Goal: Transaction & Acquisition: Purchase product/service

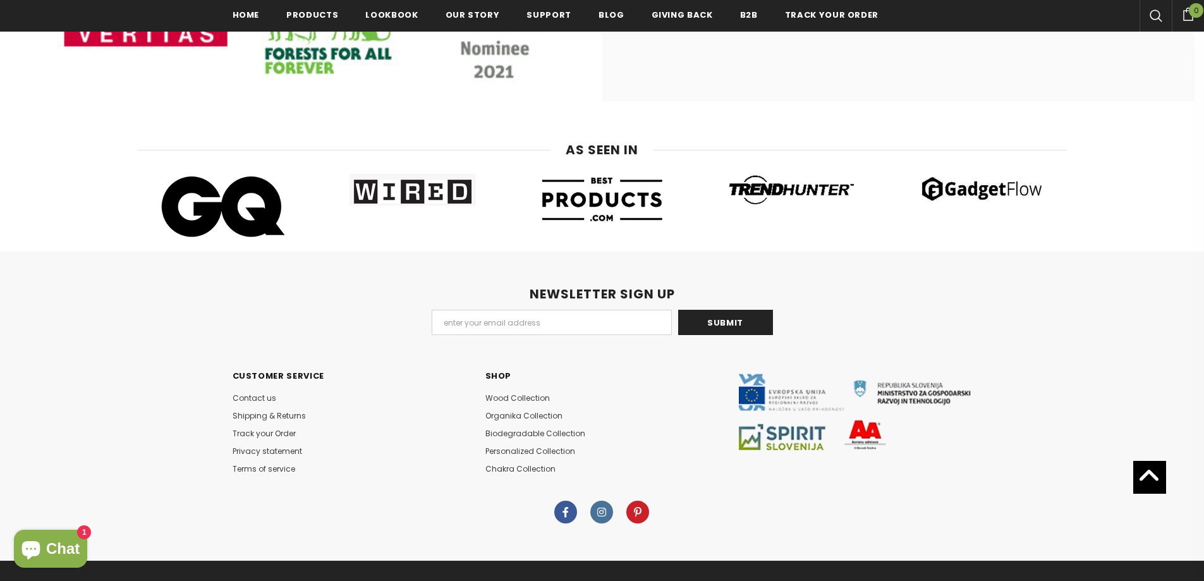
scroll to position [7797, 0]
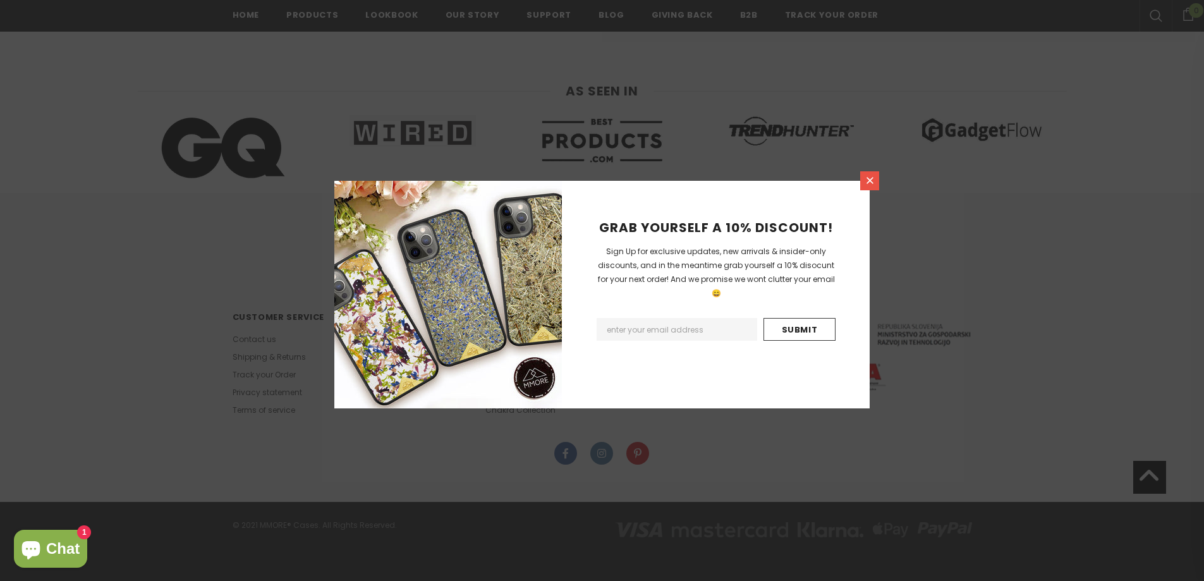
click at [876, 185] on link at bounding box center [869, 180] width 19 height 19
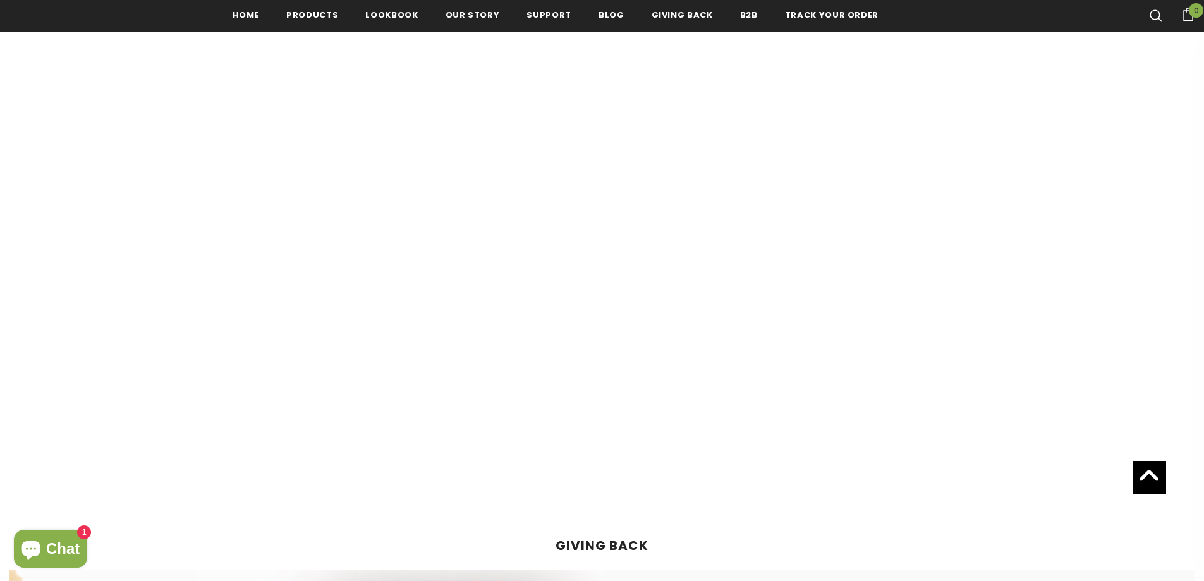
scroll to position [5395, 0]
click at [250, 15] on span "Home" at bounding box center [246, 15] width 27 height 12
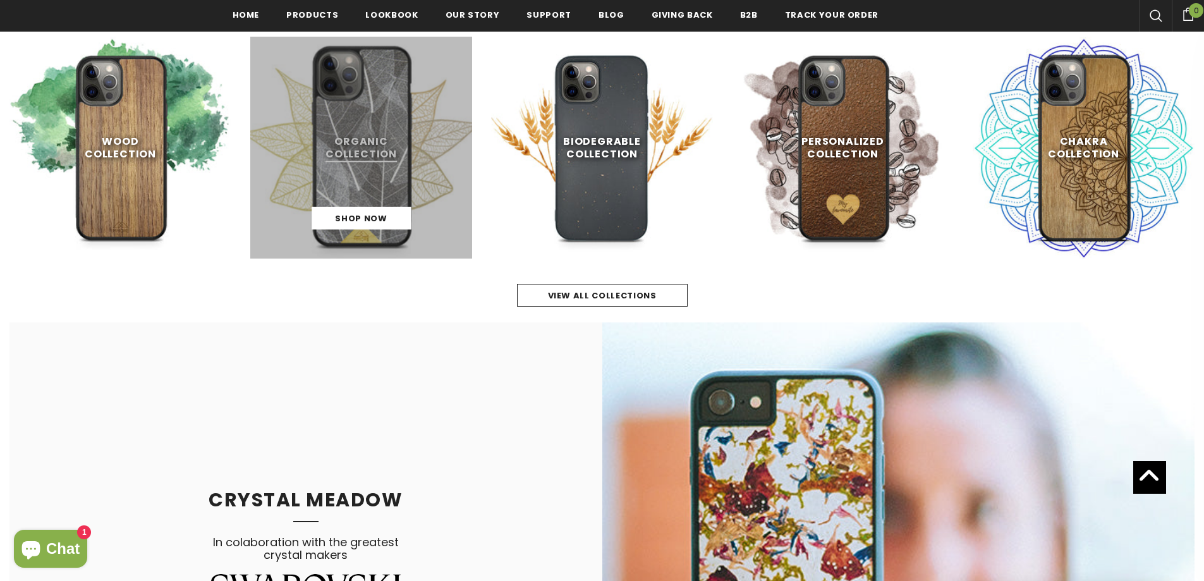
scroll to position [698, 0]
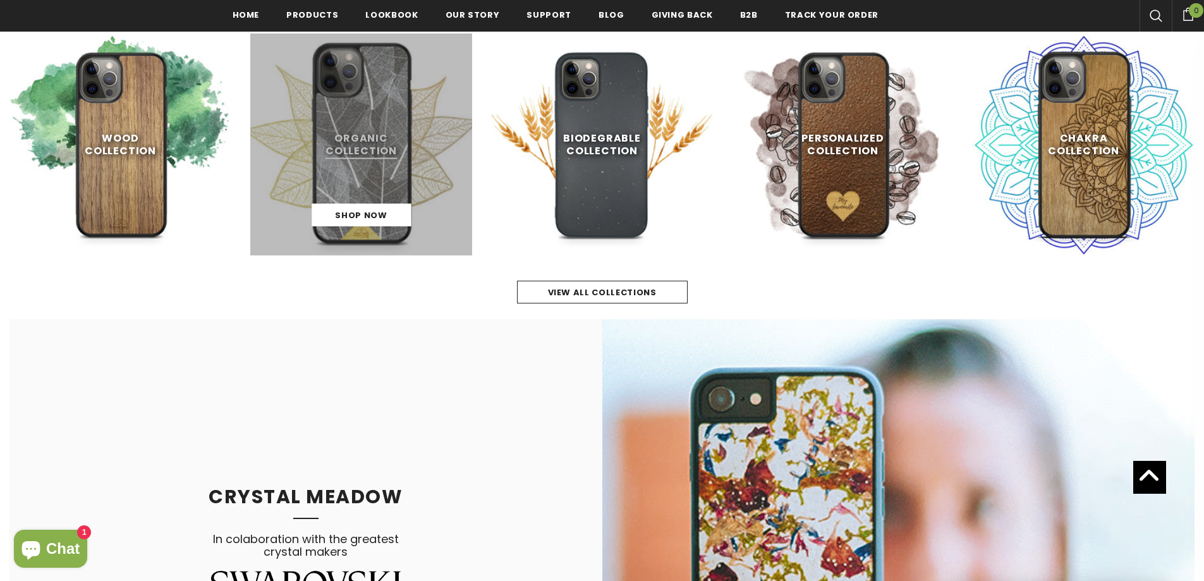
click at [437, 103] on link at bounding box center [361, 144] width 222 height 222
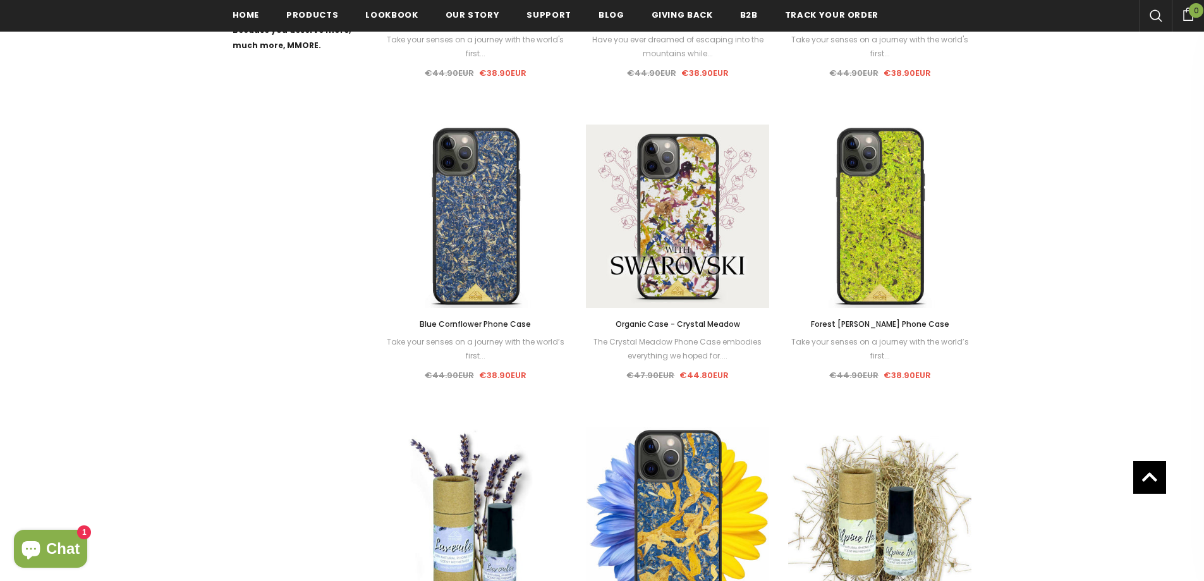
scroll to position [825, 0]
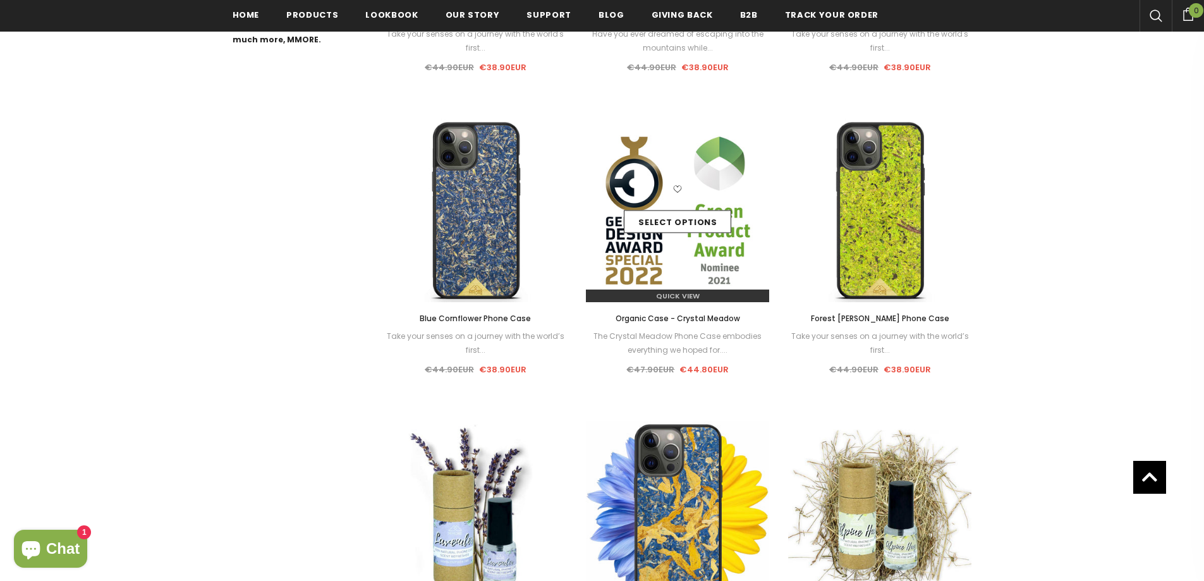
click at [699, 197] on div "Select options" at bounding box center [677, 211] width 183 height 60
click at [700, 214] on link "Select options" at bounding box center [677, 221] width 107 height 23
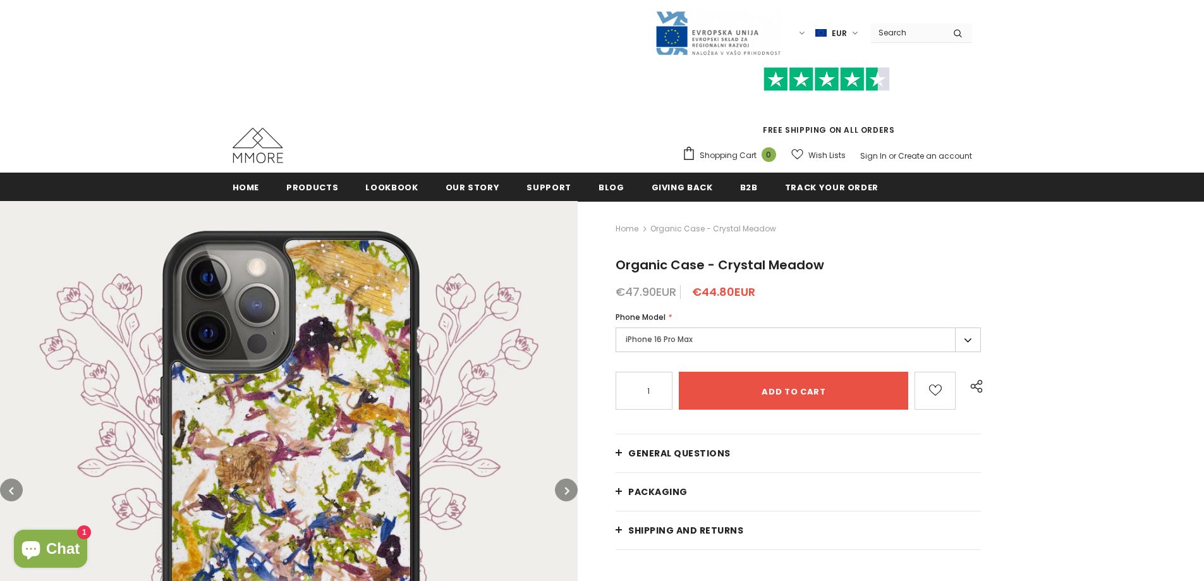
click at [716, 336] on label "iPhone 16 Pro Max" at bounding box center [798, 339] width 365 height 25
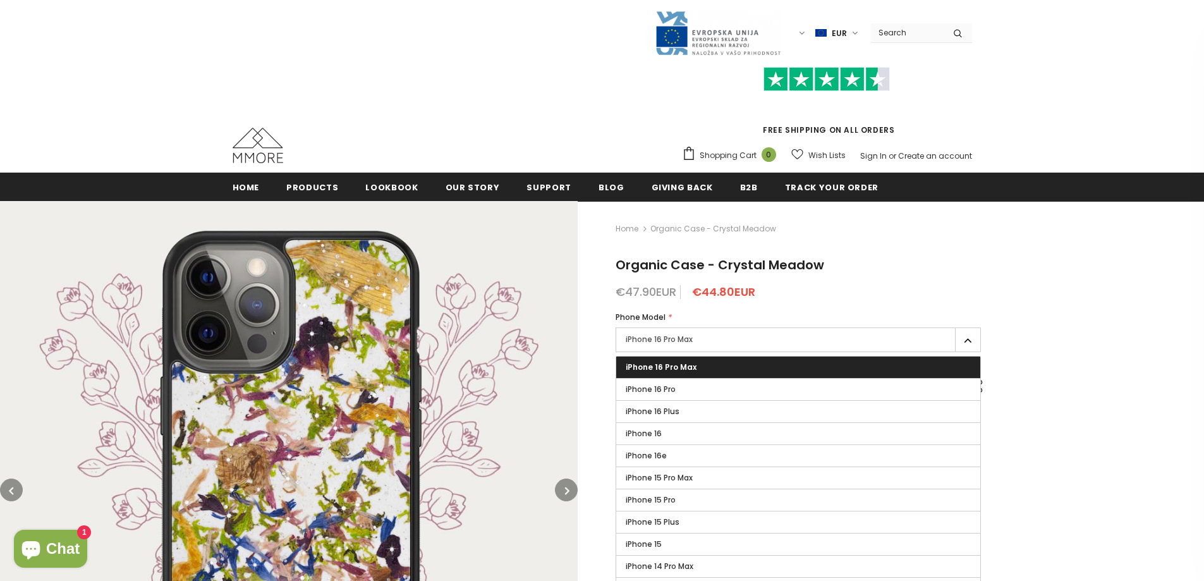
click at [669, 371] on span "iPhone 16 Pro Max" at bounding box center [661, 366] width 71 height 11
click at [0, 0] on input "iPhone 16 Pro Max" at bounding box center [0, 0] width 0 height 0
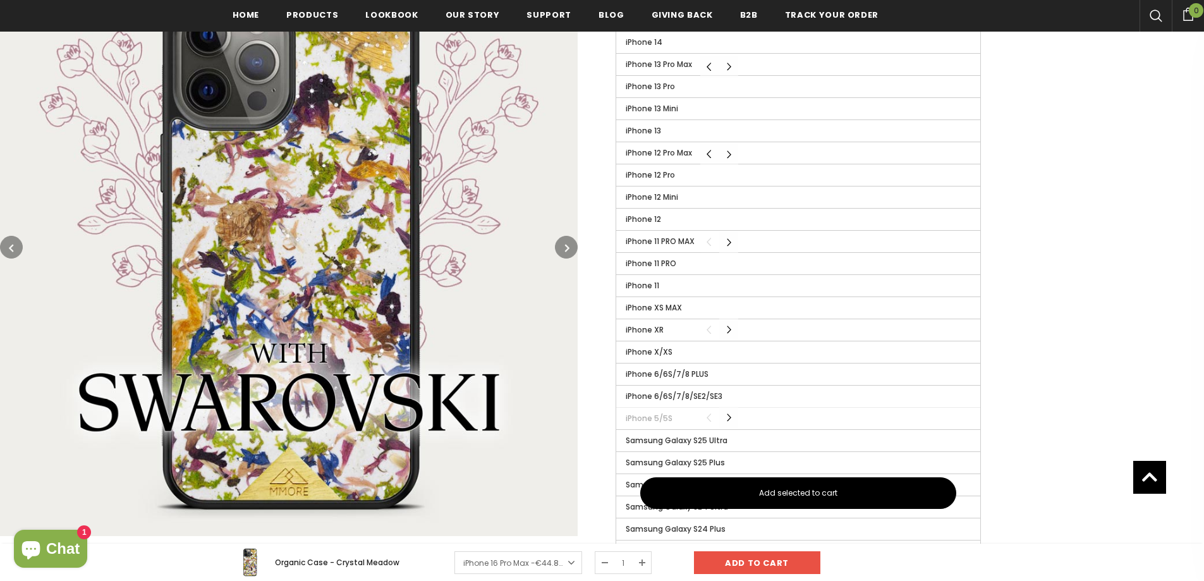
scroll to position [635, 0]
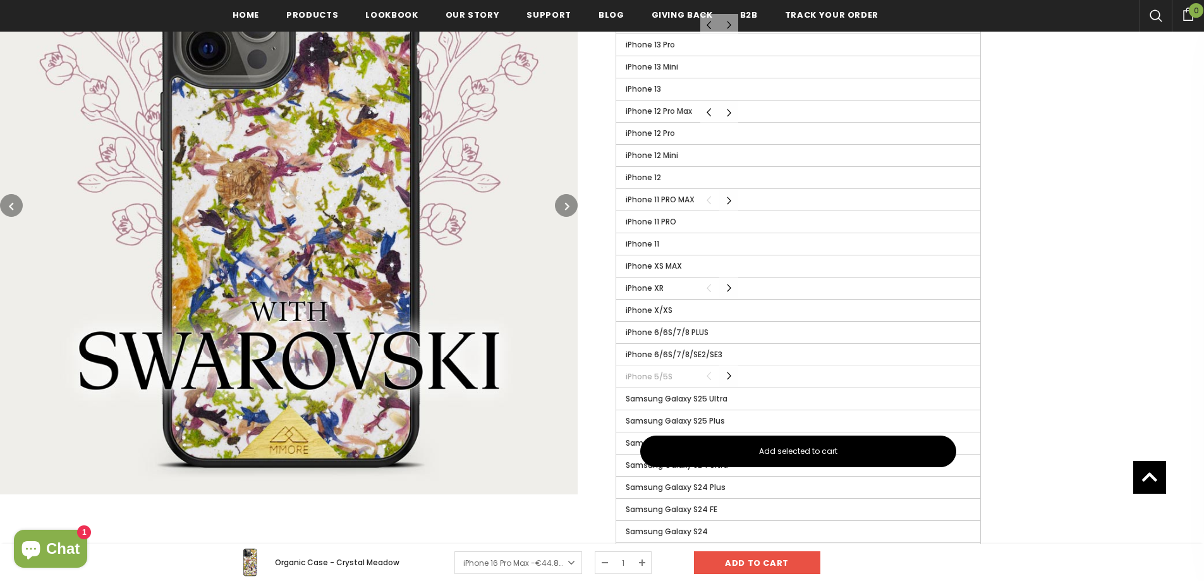
click at [561, 200] on button "button" at bounding box center [566, 206] width 23 height 23
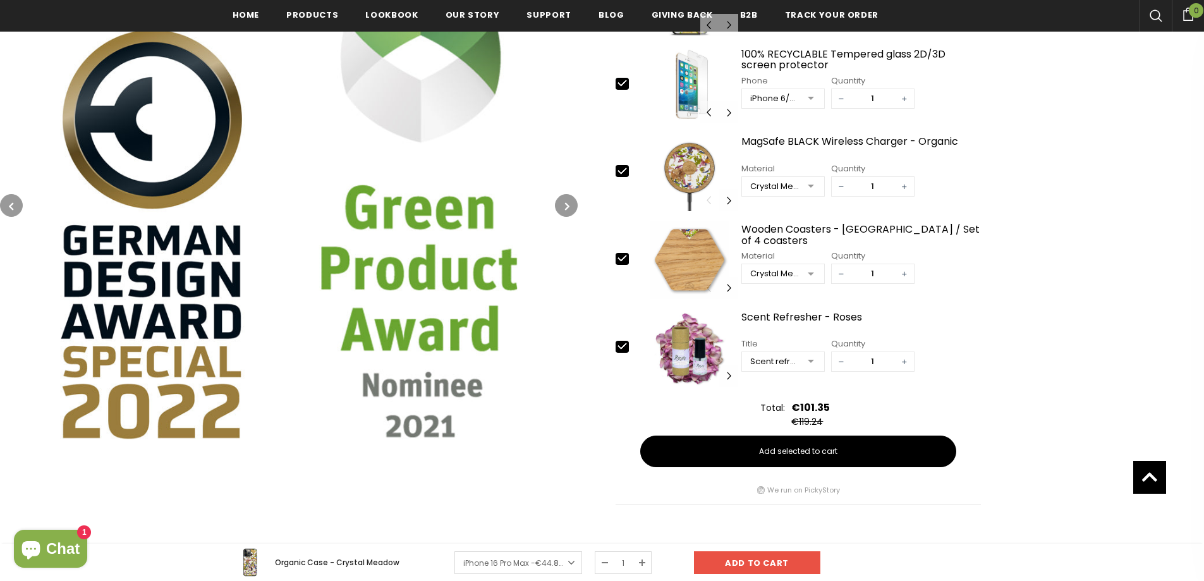
click at [561, 200] on button "button" at bounding box center [566, 206] width 23 height 23
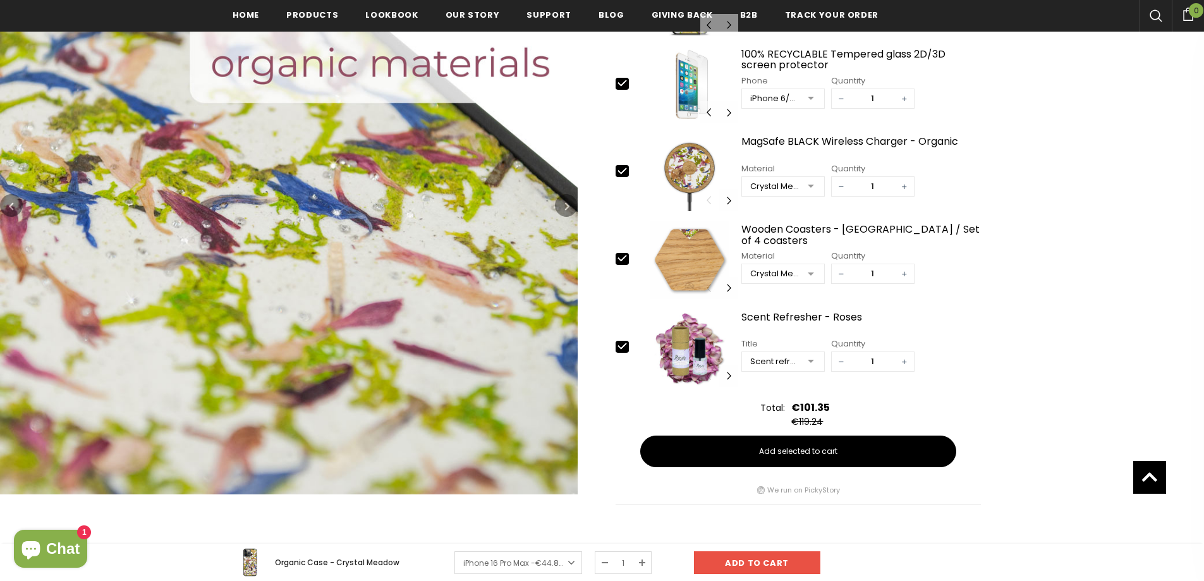
click at [561, 200] on button "button" at bounding box center [566, 206] width 23 height 23
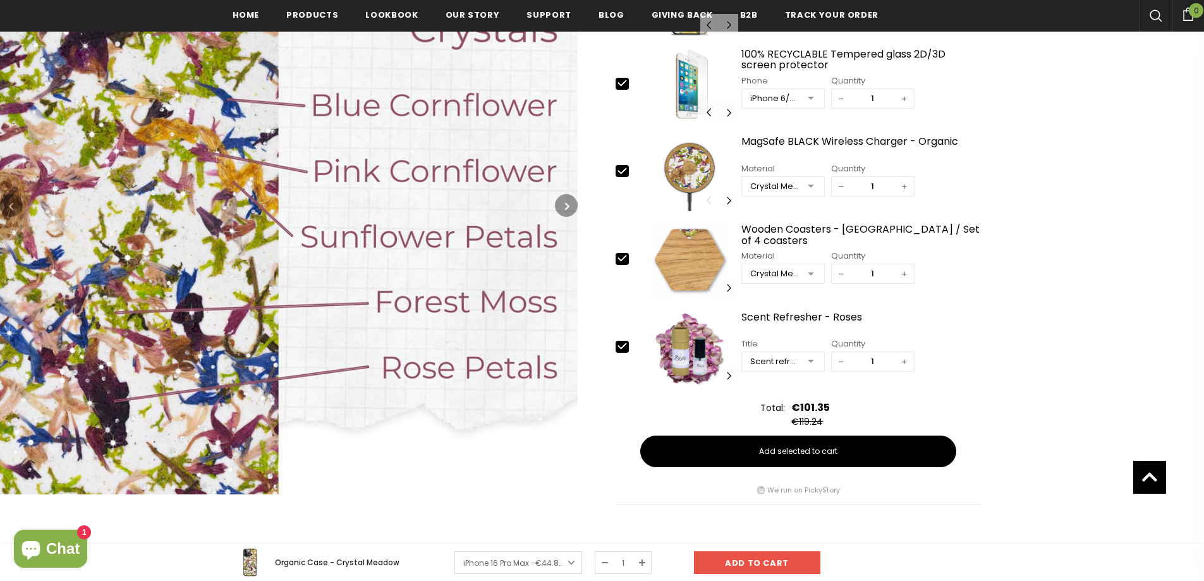
click at [561, 200] on button "button" at bounding box center [566, 206] width 23 height 23
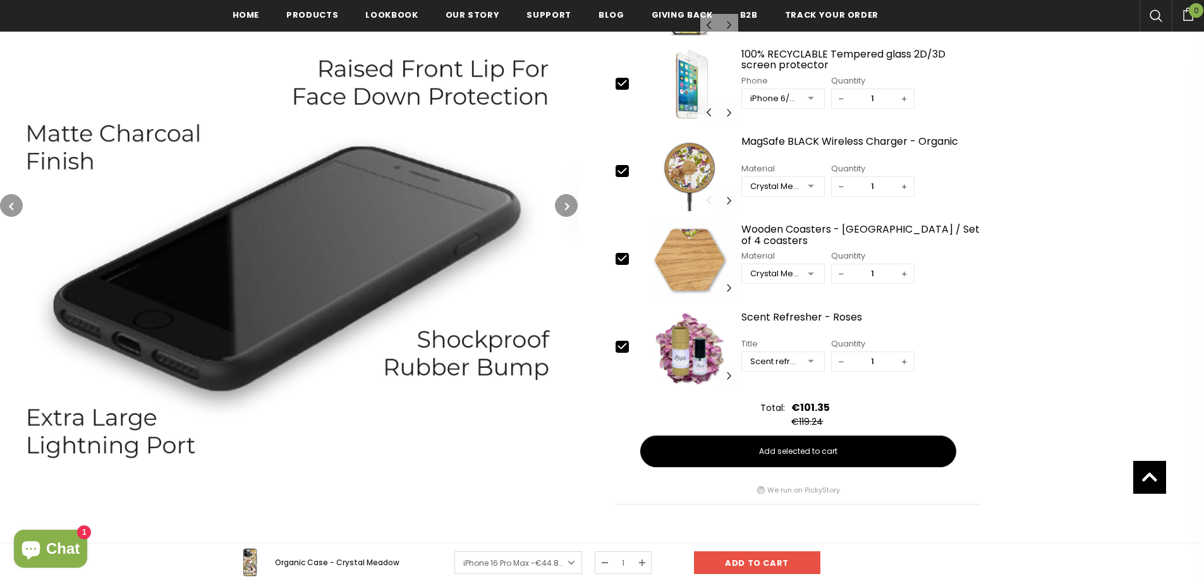
click at [13, 200] on icon "button" at bounding box center [11, 206] width 4 height 13
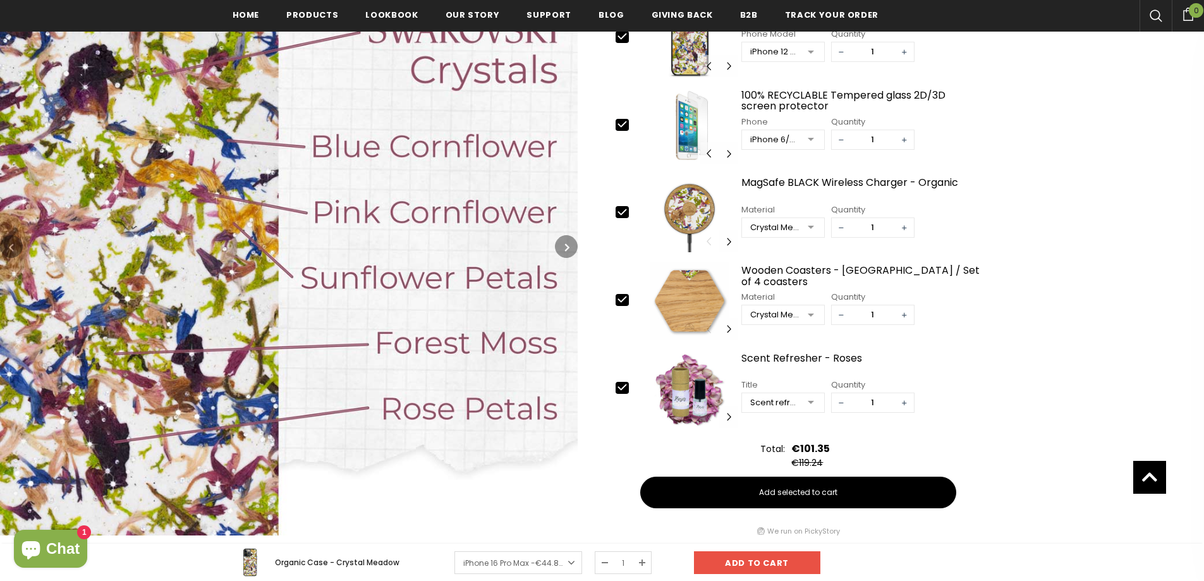
scroll to position [509, 0]
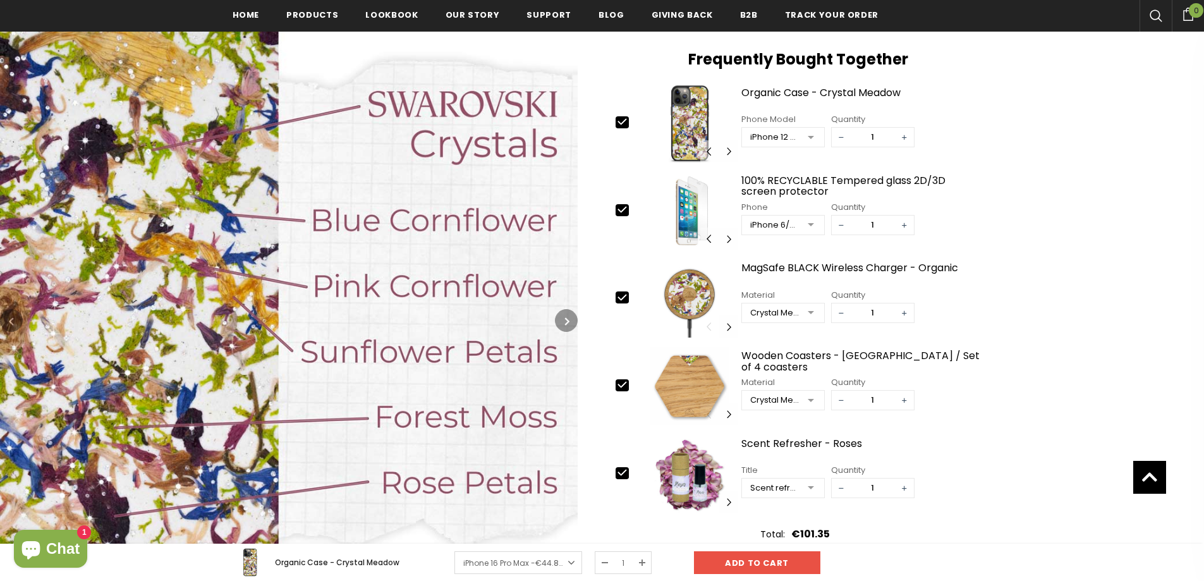
click at [565, 320] on icon "button" at bounding box center [567, 321] width 4 height 13
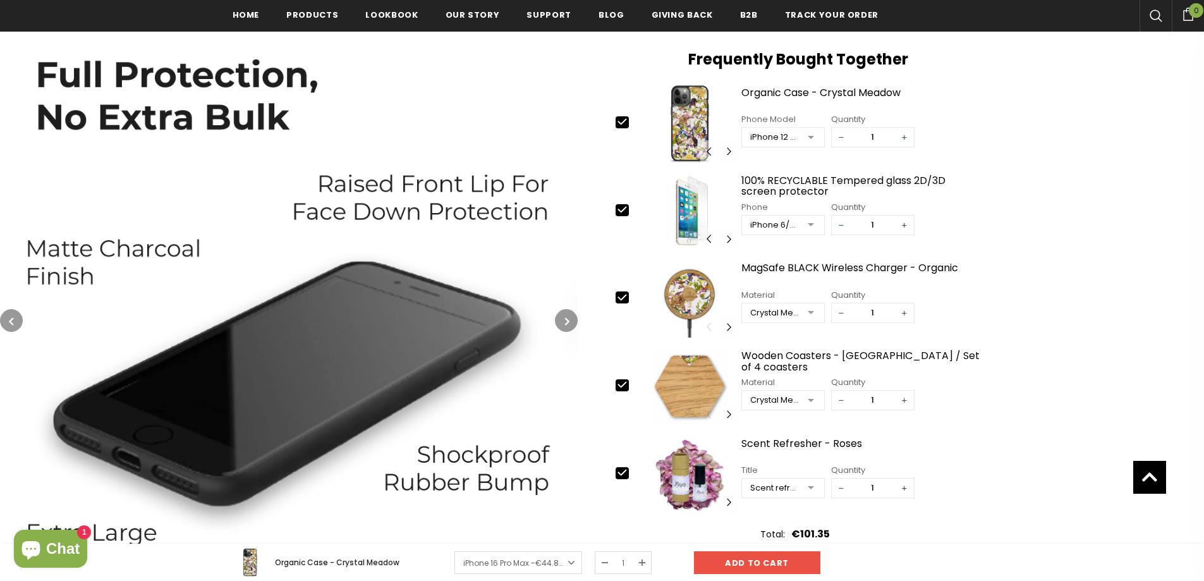
click at [565, 320] on icon "button" at bounding box center [567, 321] width 4 height 13
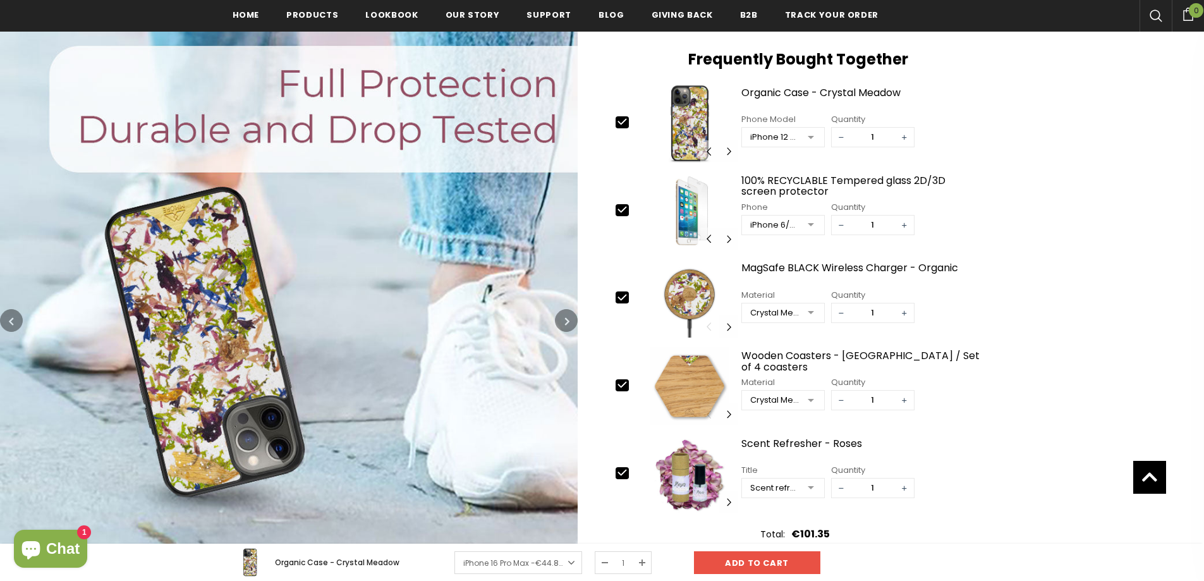
click at [565, 320] on icon "button" at bounding box center [567, 321] width 4 height 13
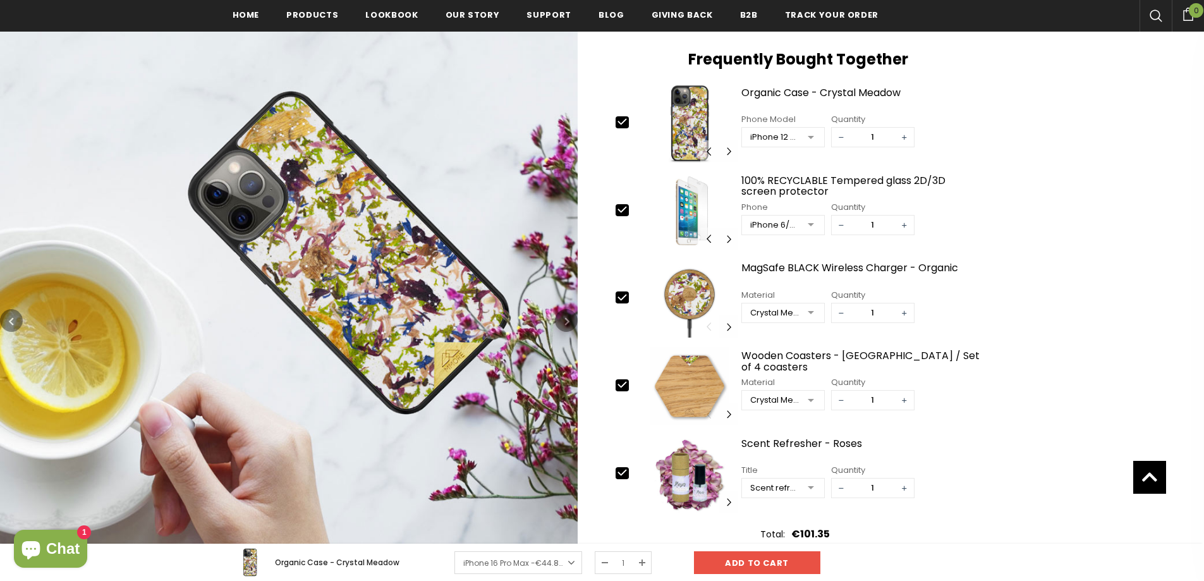
click at [626, 216] on icon at bounding box center [622, 209] width 13 height 13
type input "0"
click at [625, 389] on icon at bounding box center [622, 384] width 13 height 13
type input "0"
click at [688, 295] on img at bounding box center [689, 298] width 97 height 78
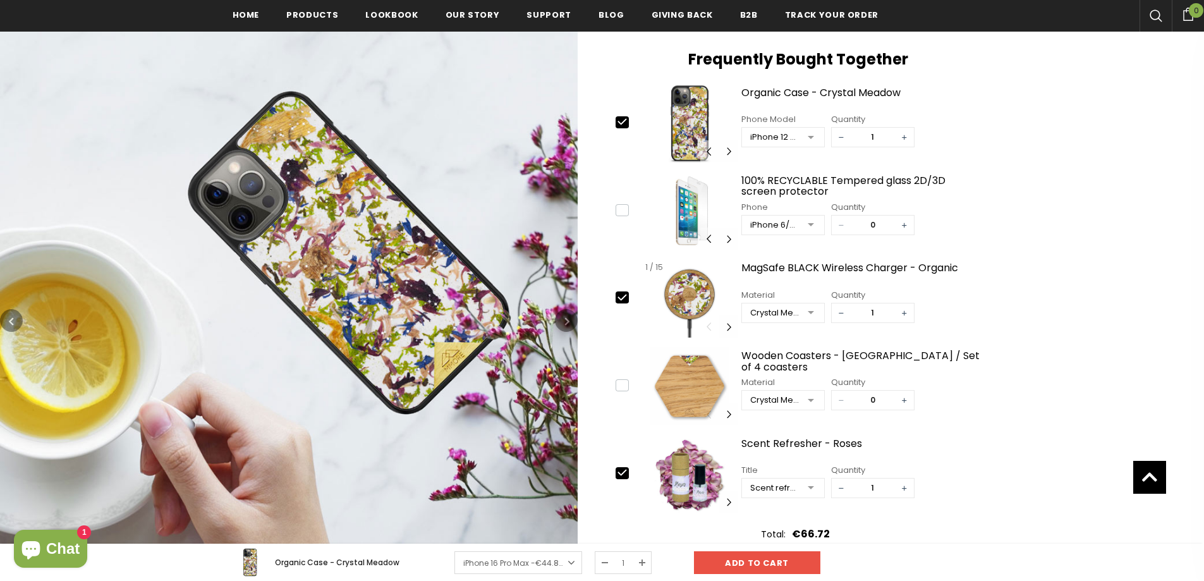
click at [675, 298] on img at bounding box center [689, 298] width 97 height 78
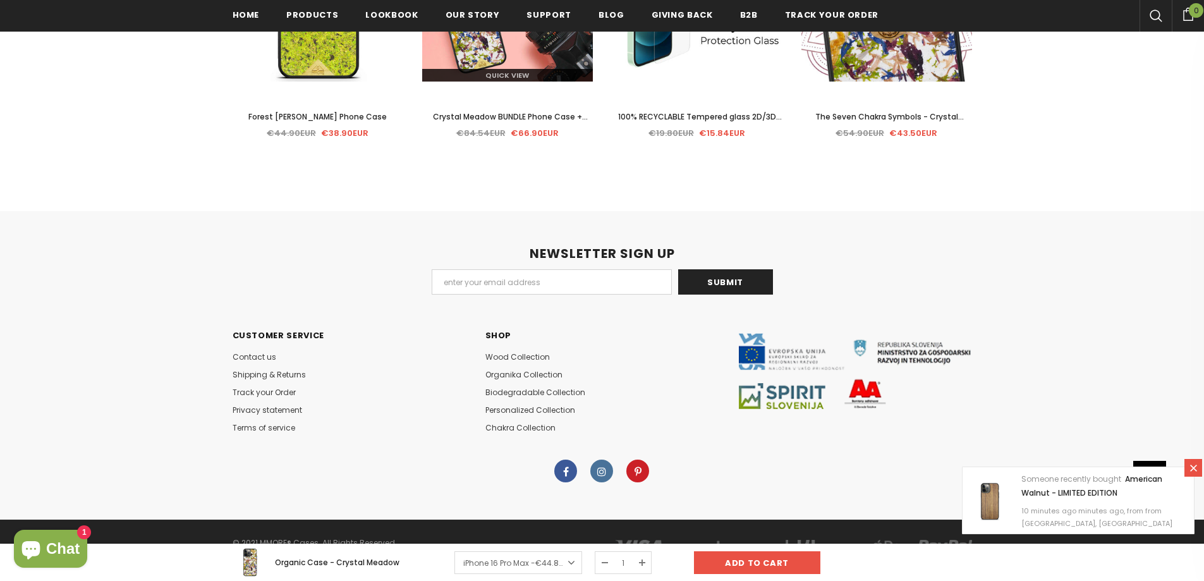
scroll to position [3368, 0]
